Goal: Find specific page/section

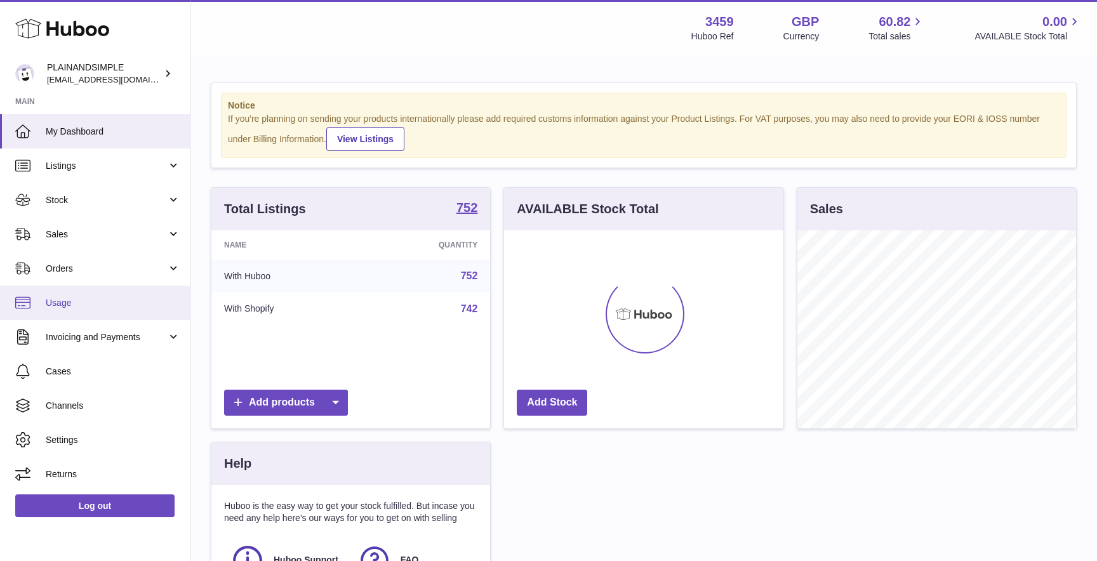
scroll to position [198, 279]
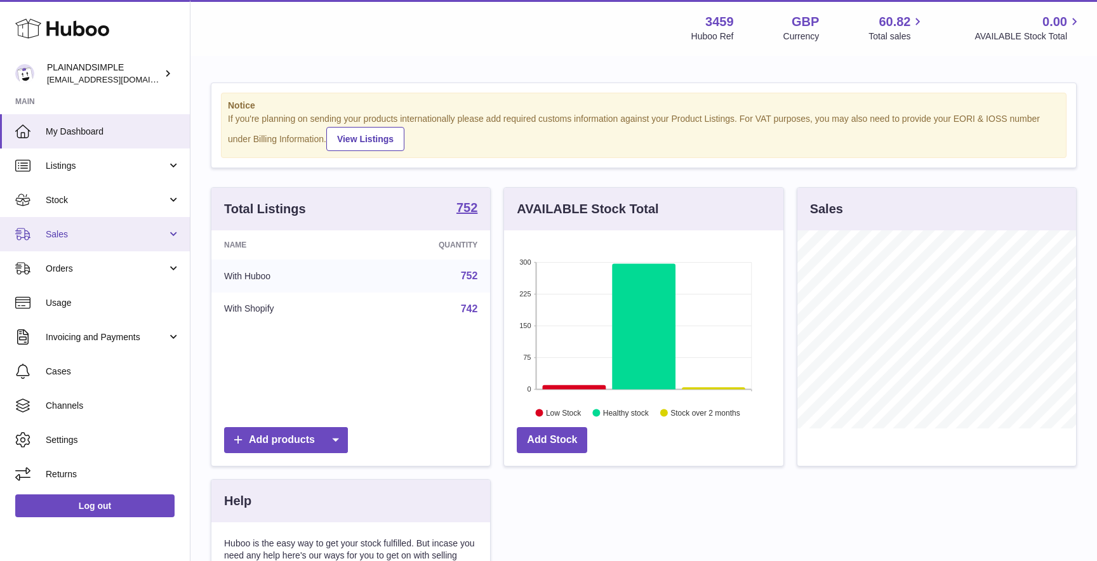
click at [85, 226] on link "Sales" at bounding box center [95, 234] width 190 height 34
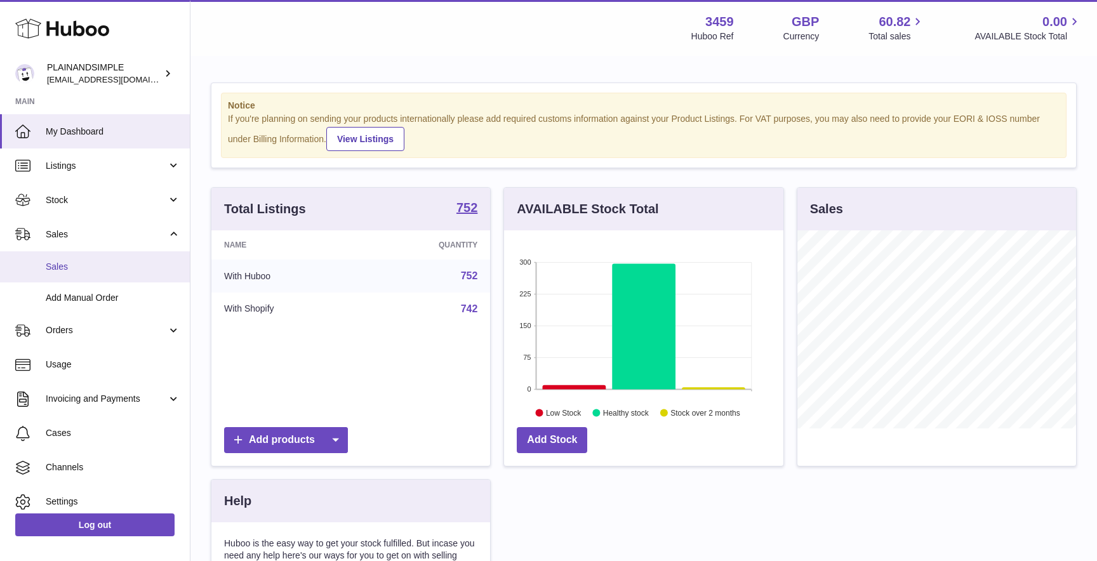
click at [74, 263] on span "Sales" at bounding box center [113, 267] width 135 height 12
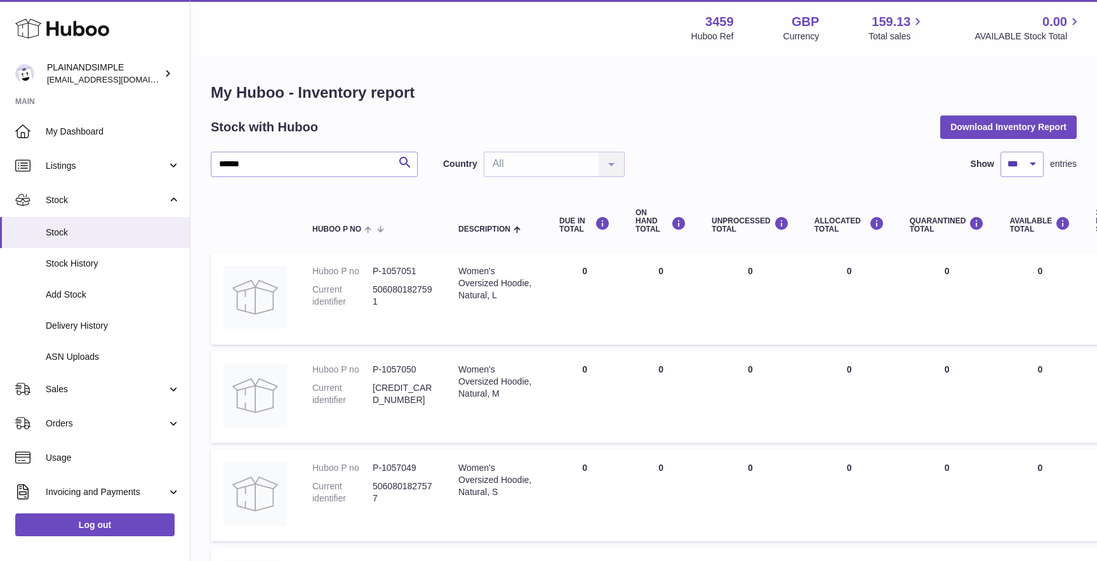
select select "***"
